Goal: Navigation & Orientation: Understand site structure

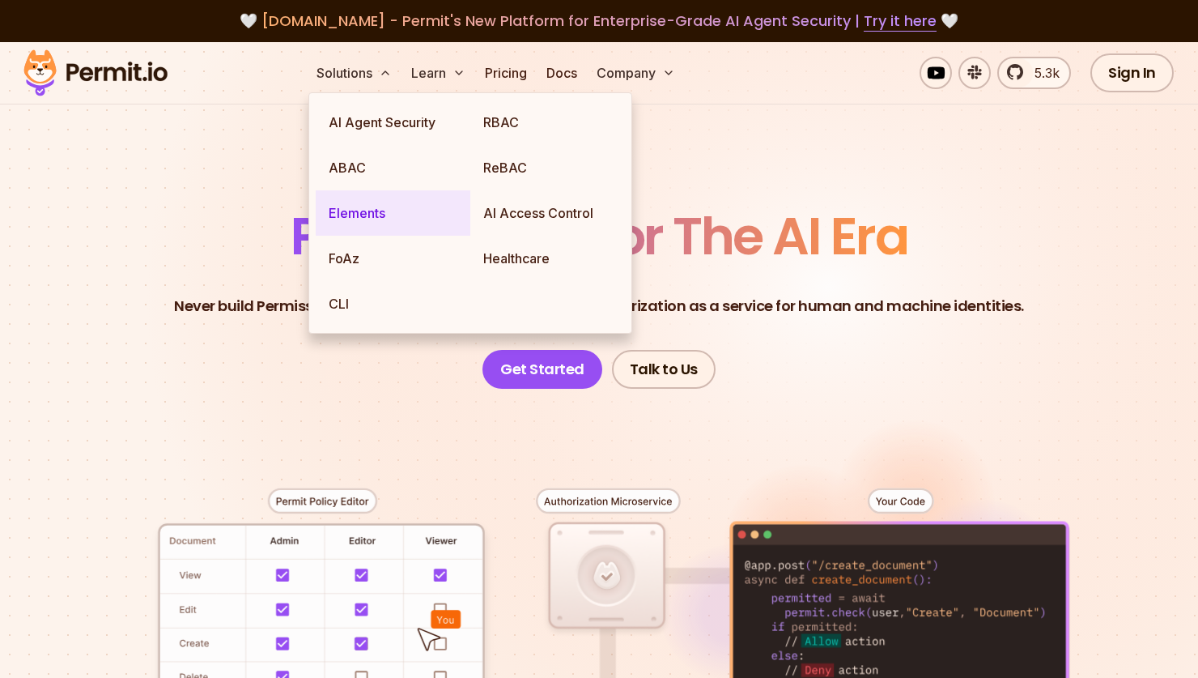
click at [386, 211] on link "Elements" at bounding box center [393, 212] width 155 height 45
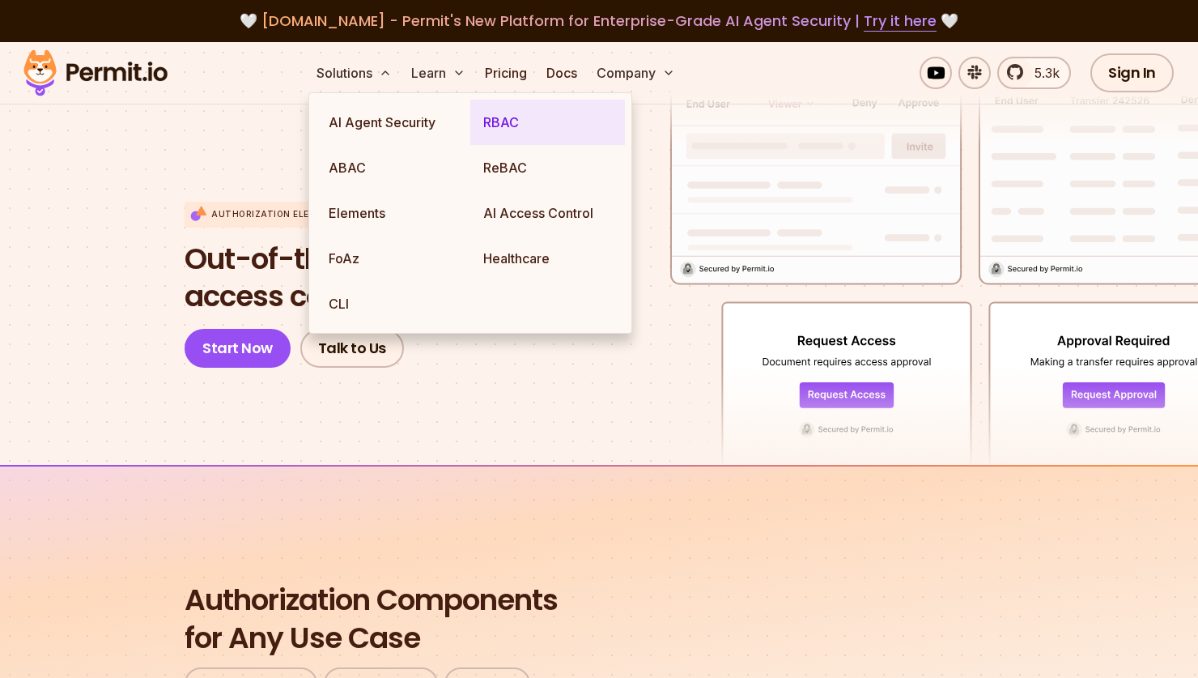
click at [500, 121] on link "RBAC" at bounding box center [547, 122] width 155 height 45
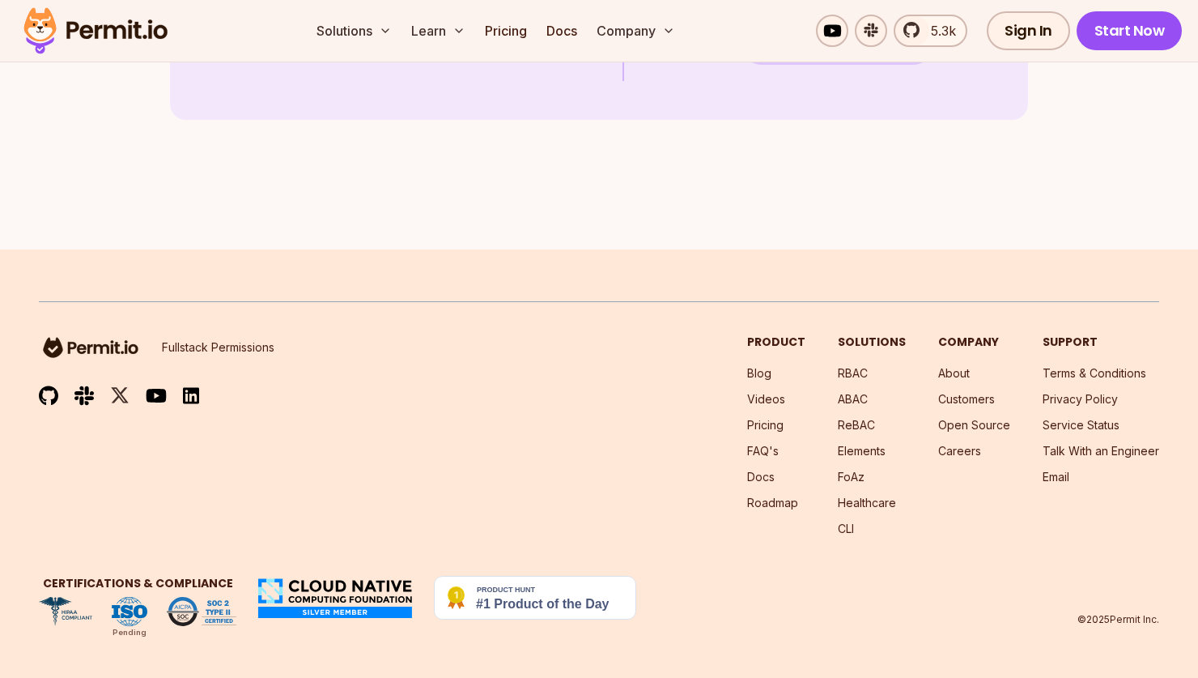
scroll to position [4713, 0]
click at [994, 432] on link "Open Source" at bounding box center [974, 425] width 72 height 14
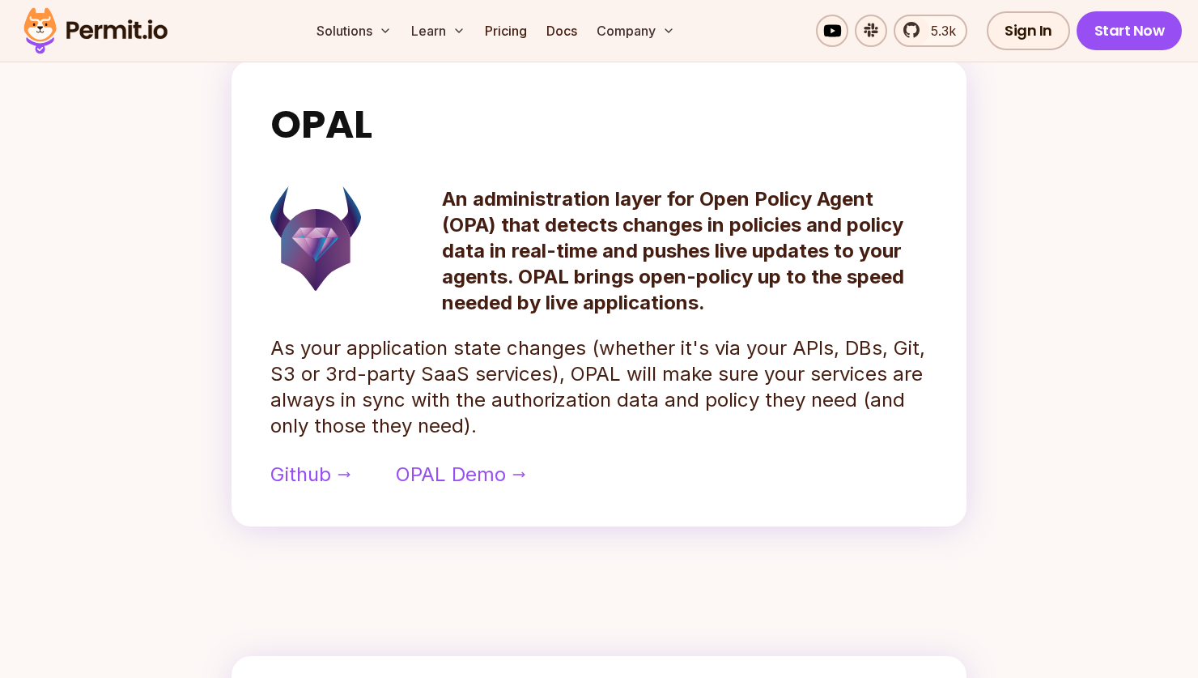
scroll to position [755, 0]
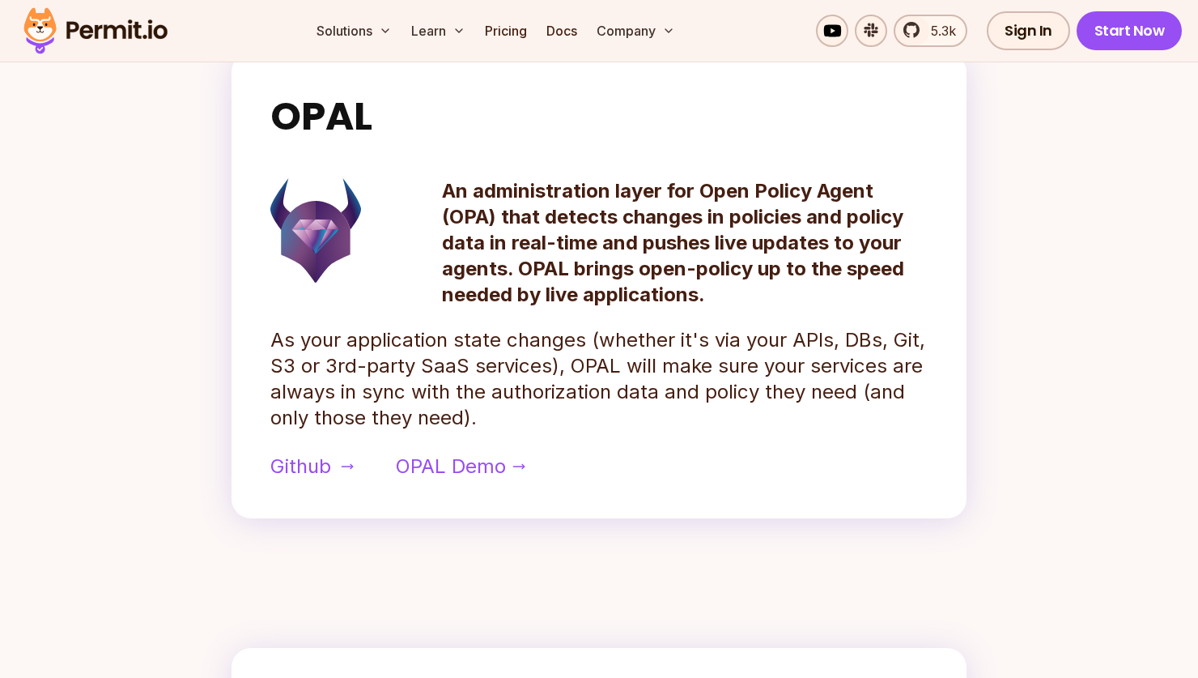
click at [329, 463] on span "Github" at bounding box center [300, 466] width 61 height 26
click at [117, 57] on img at bounding box center [95, 30] width 159 height 55
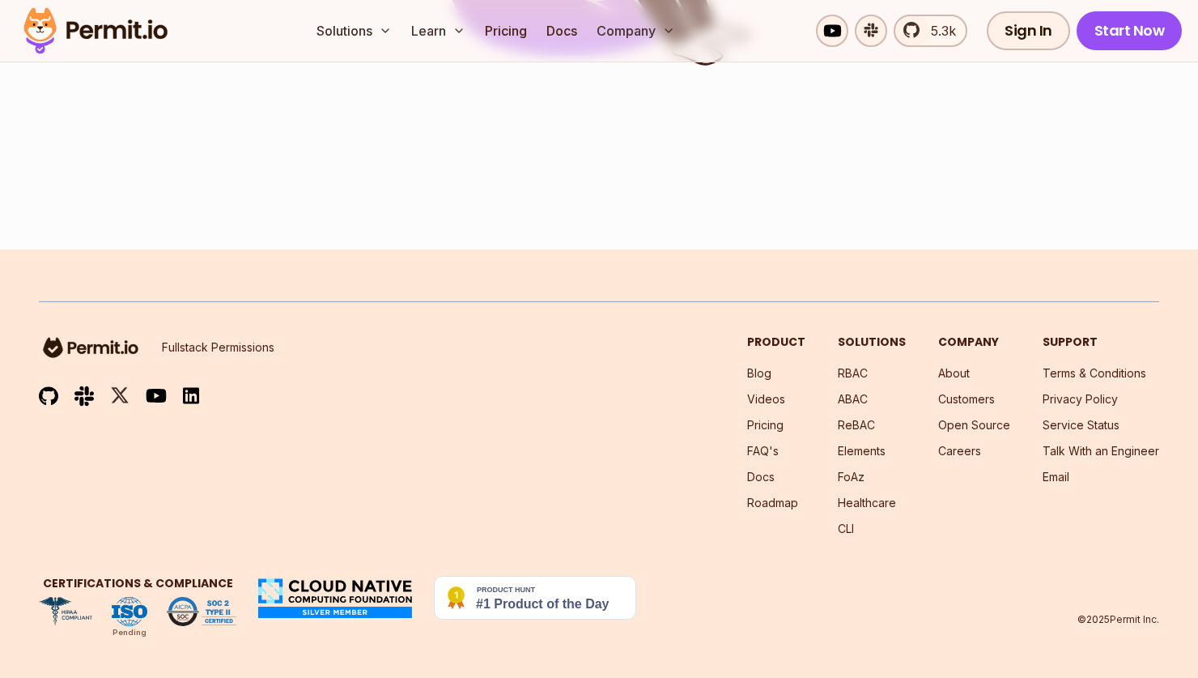
click at [119, 37] on body "🤍 [DOMAIN_NAME] - Permit's New Platform for Enterprise-Grade AI Agent Security …" at bounding box center [599, 104] width 1198 height 1148
